Goal: Obtain resource: Download file/media

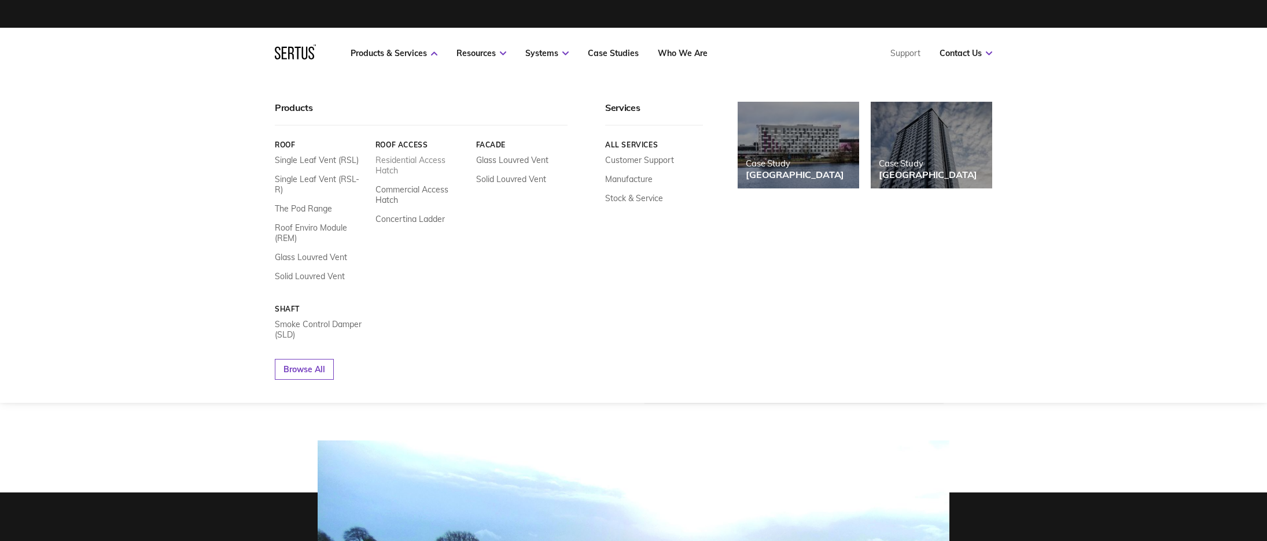
click at [403, 167] on link "Residential Access Hatch" at bounding box center [421, 165] width 92 height 21
click at [403, 163] on link "Residential Access Hatch" at bounding box center [421, 165] width 92 height 21
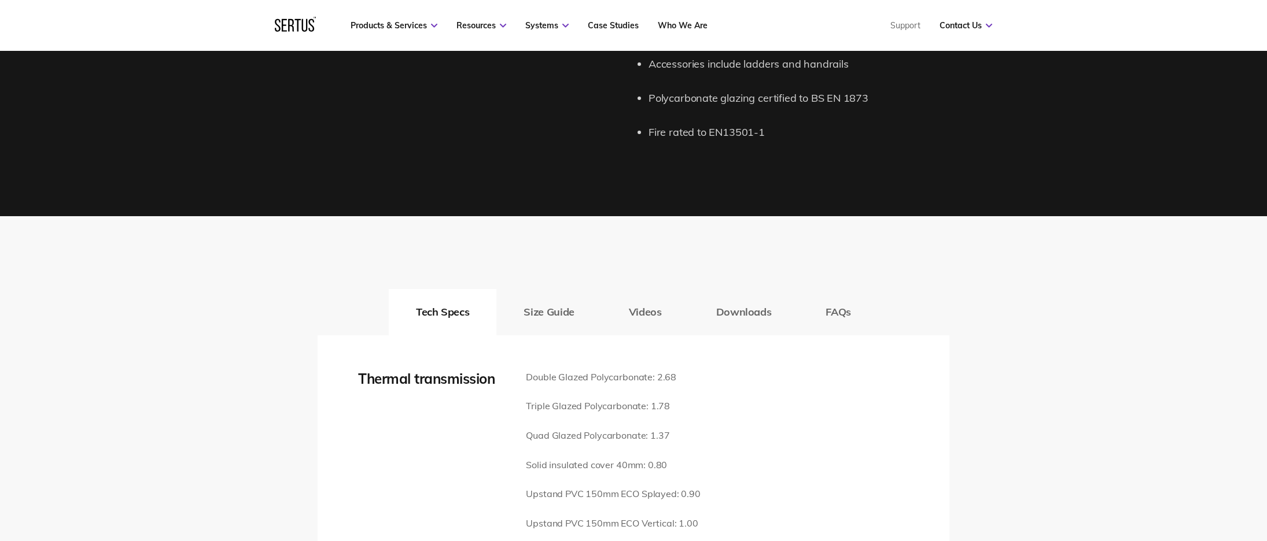
scroll to position [1457, 0]
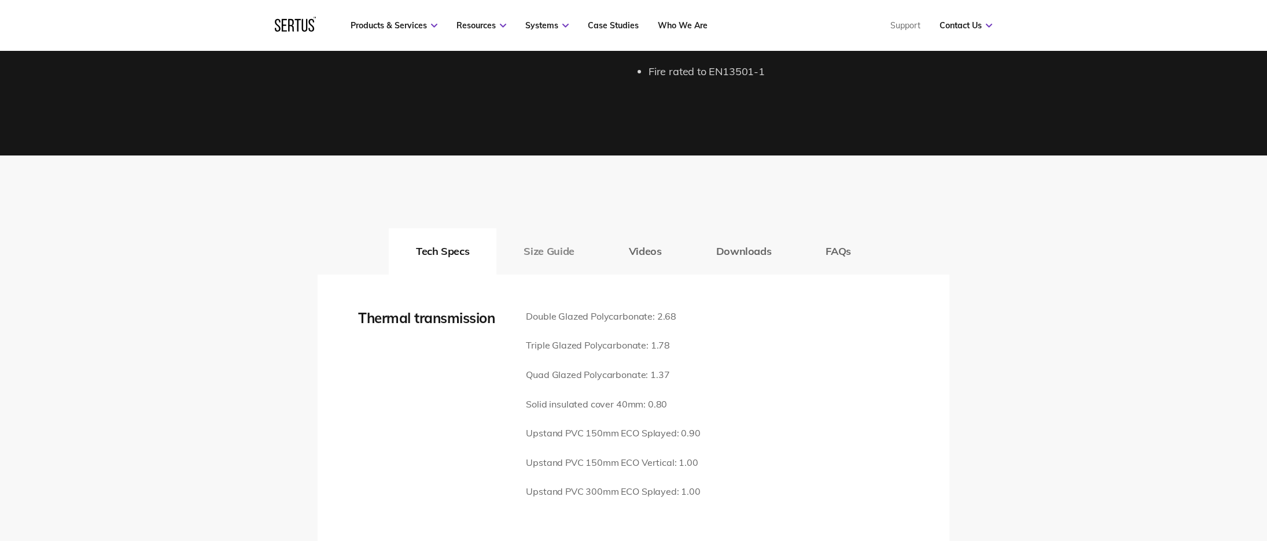
click at [542, 237] on button "Size Guide" at bounding box center [548, 252] width 105 height 46
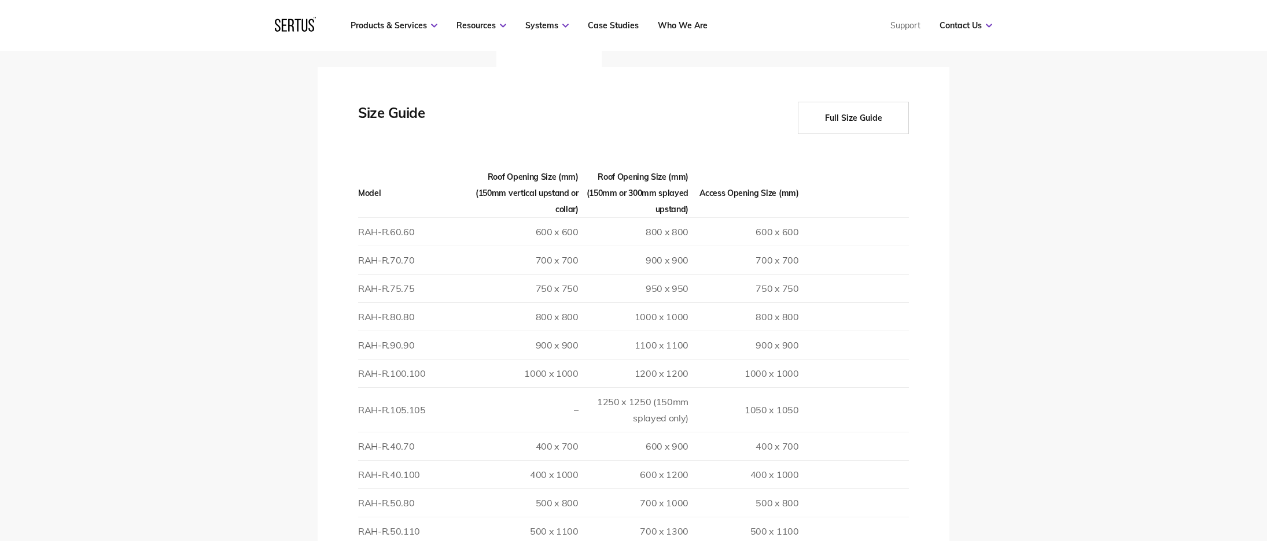
scroll to position [1663, 0]
drag, startPoint x: 428, startPoint y: 298, endPoint x: 362, endPoint y: 304, distance: 66.2
click at [358, 304] on td "RAH-R.80.80" at bounding box center [413, 318] width 110 height 28
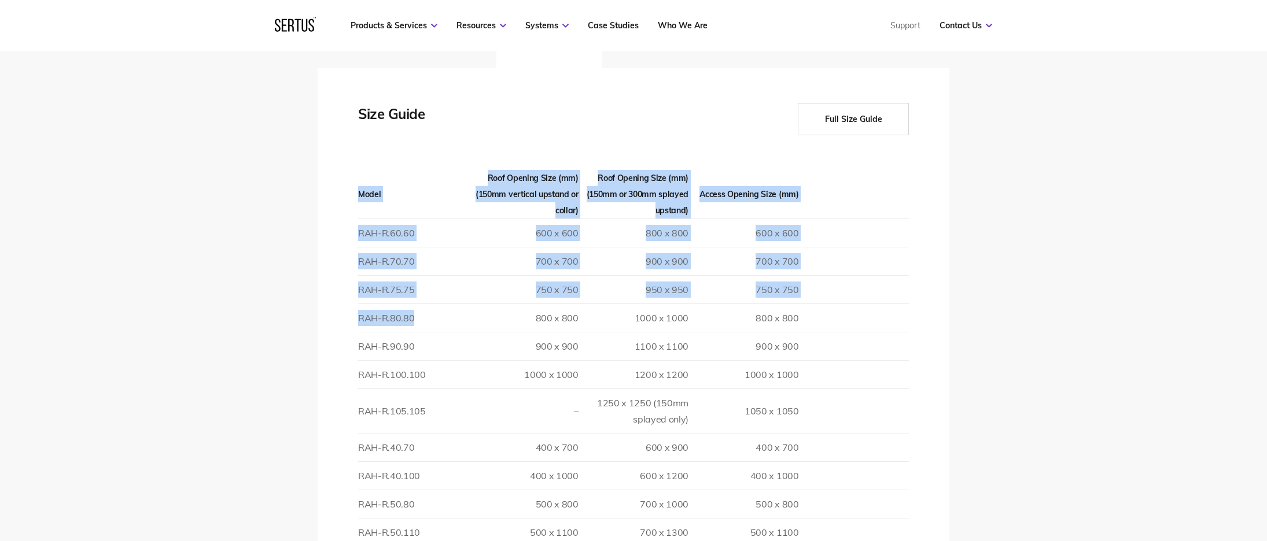
click at [364, 304] on td "RAH-R.80.80" at bounding box center [413, 318] width 110 height 28
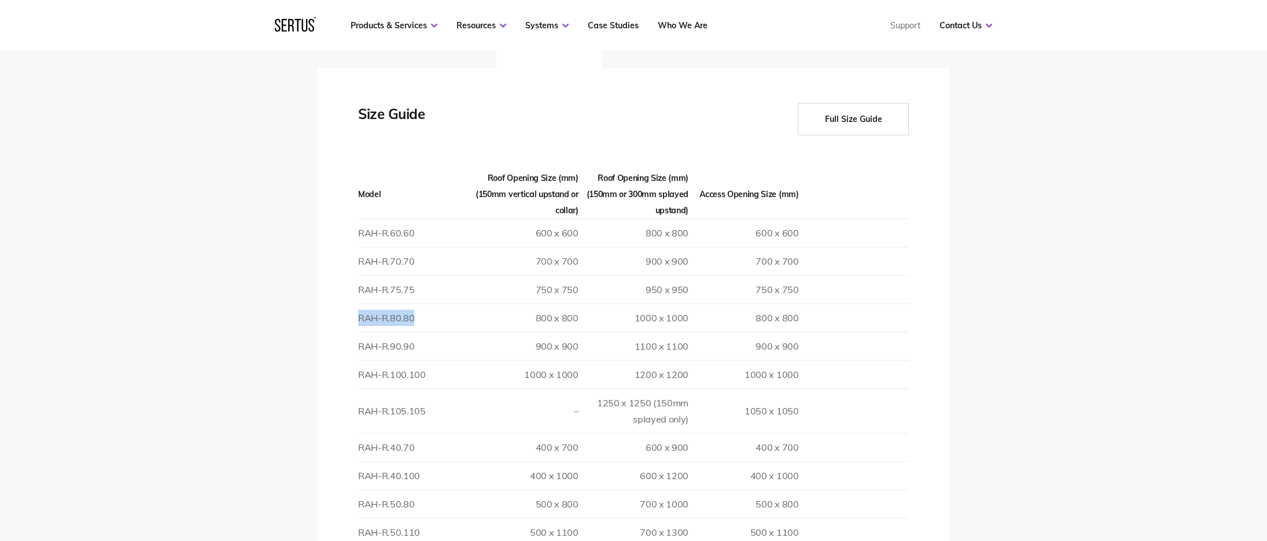
drag, startPoint x: 425, startPoint y: 300, endPoint x: 360, endPoint y: 302, distance: 64.8
click at [359, 304] on td "RAH-R.80.80" at bounding box center [413, 318] width 110 height 28
copy td "RAH-R.80.80"
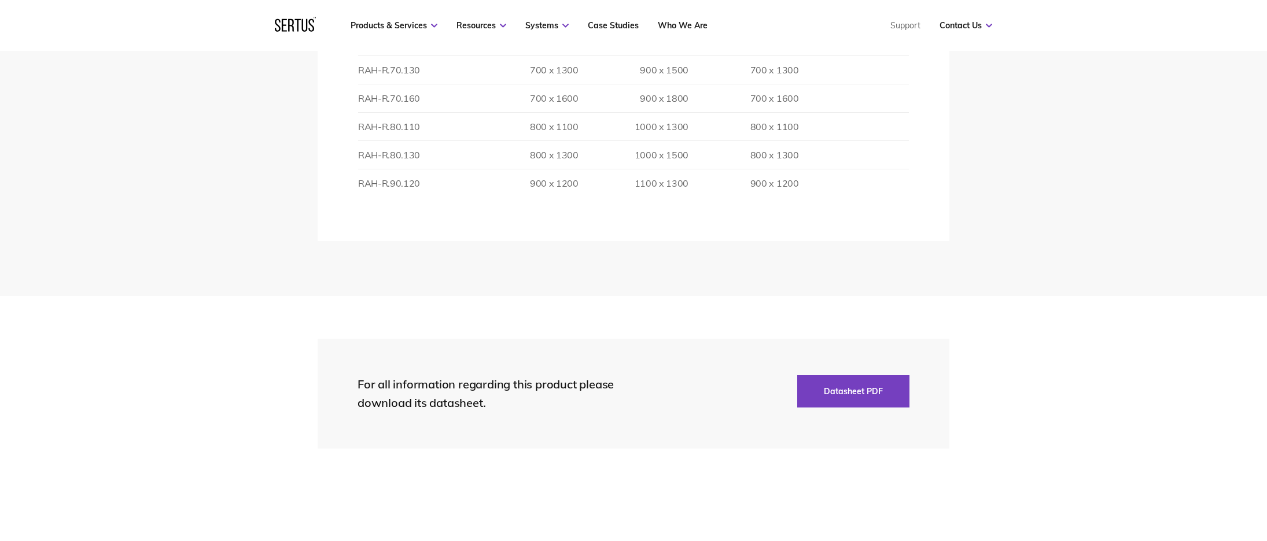
scroll to position [2341, 0]
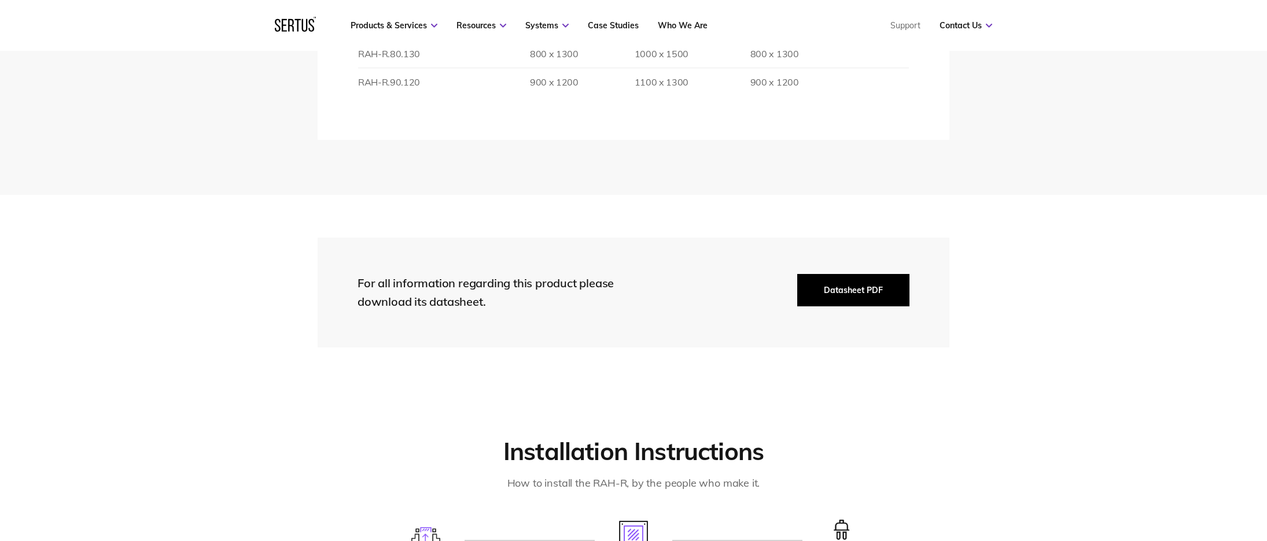
click at [825, 278] on button "Datasheet PDF" at bounding box center [853, 290] width 112 height 32
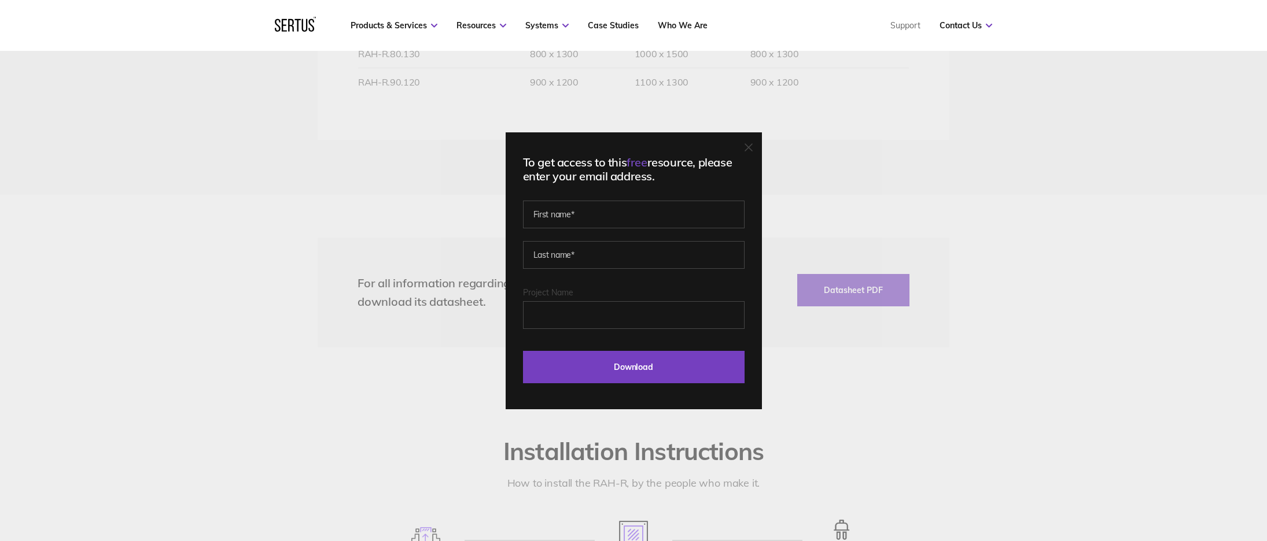
click at [894, 426] on div "To get access to this free resource, please enter your email address. Last Down…" at bounding box center [633, 270] width 1267 height 541
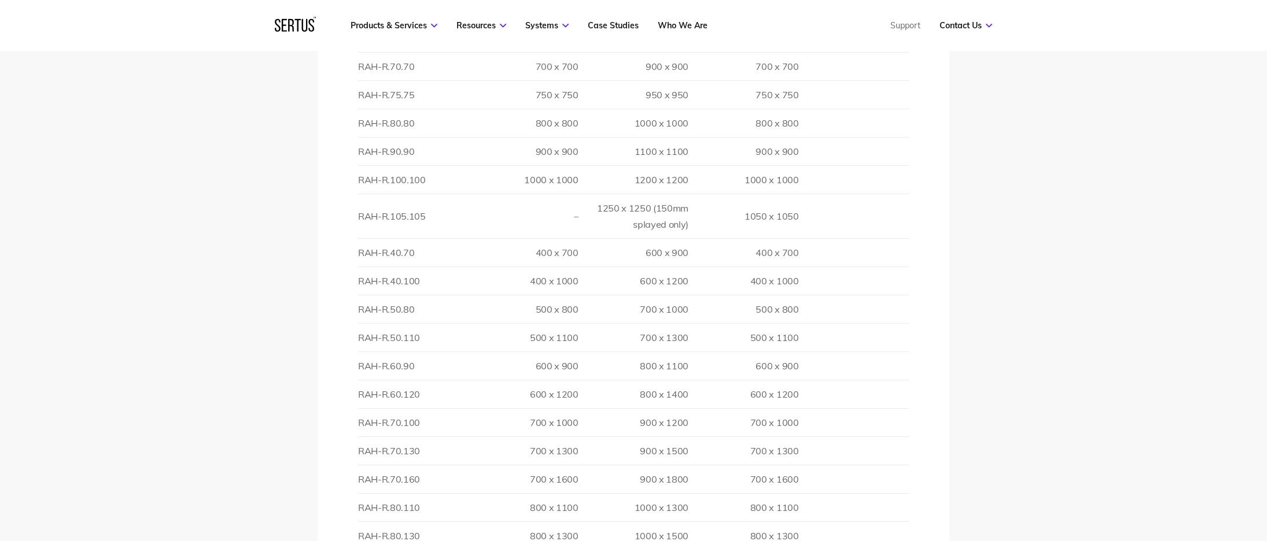
scroll to position [1704, 0]
